Goal: Task Accomplishment & Management: Manage account settings

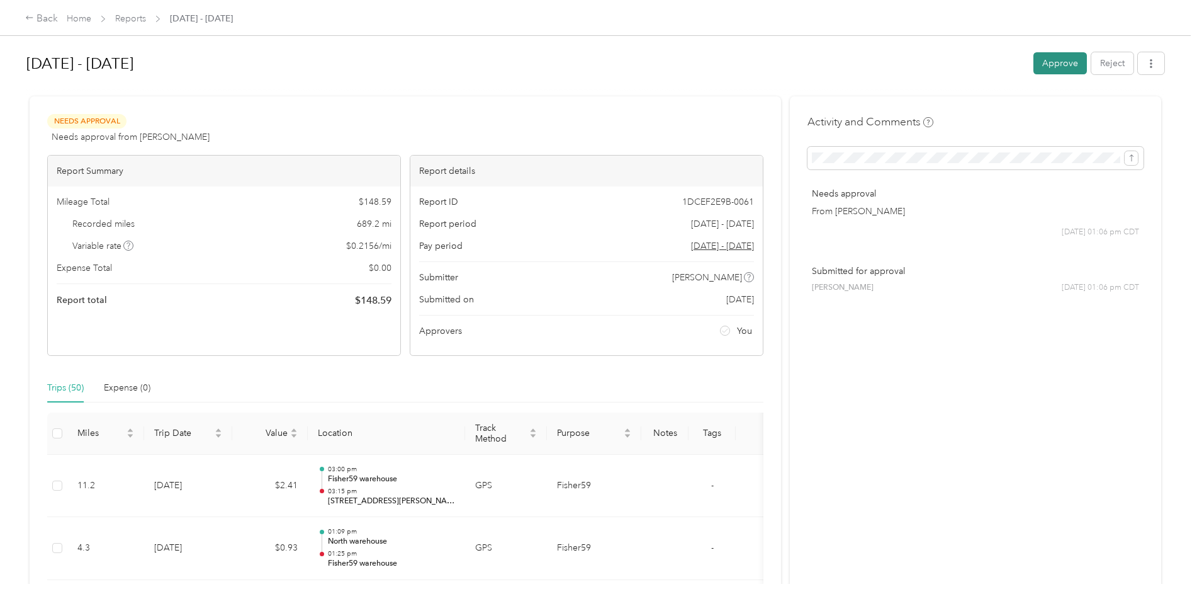
click at [1063, 66] on button "Approve" at bounding box center [1061, 63] width 54 height 22
click at [1060, 60] on button "Approve" at bounding box center [1061, 63] width 54 height 22
